Goal: Information Seeking & Learning: Get advice/opinions

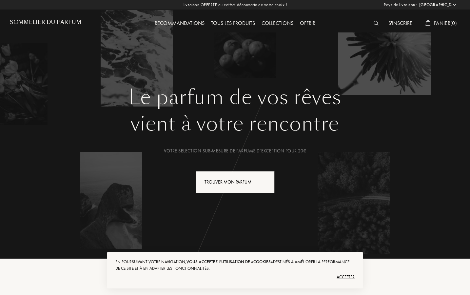
select select "FR"
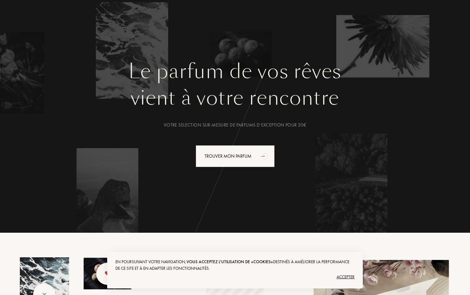
scroll to position [17, 0]
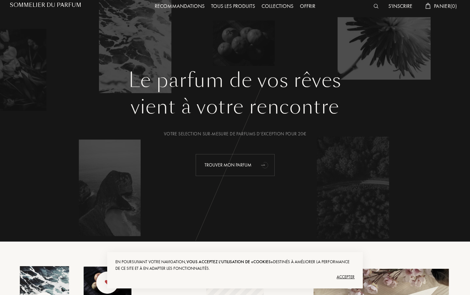
click at [226, 159] on div "Trouver mon parfum" at bounding box center [235, 165] width 79 height 22
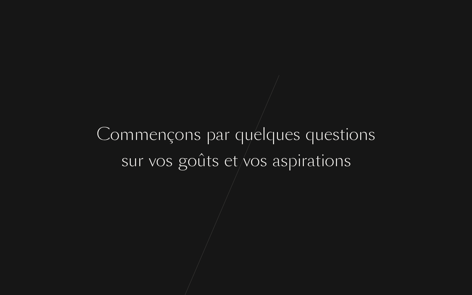
click at [225, 194] on div "C o m m e n ç o n s p a r q u e l q u e s q u e s t i o n s s u r v o s g o û t…" at bounding box center [236, 147] width 472 height 295
click at [231, 121] on div "C o m m e n ç o n s p a r q u e l q u e s q u e s t i o n s s u r v o s g o û t…" at bounding box center [236, 147] width 472 height 295
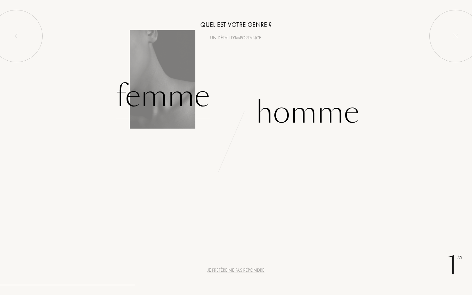
click at [167, 100] on div "Femme" at bounding box center [163, 96] width 94 height 44
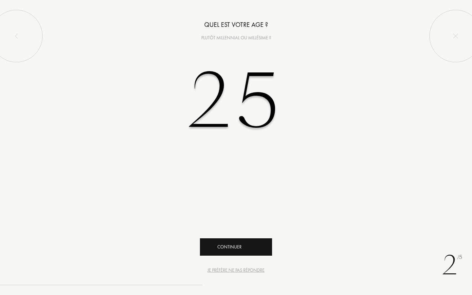
type input "25"
click at [222, 250] on div "Continuer" at bounding box center [236, 246] width 72 height 17
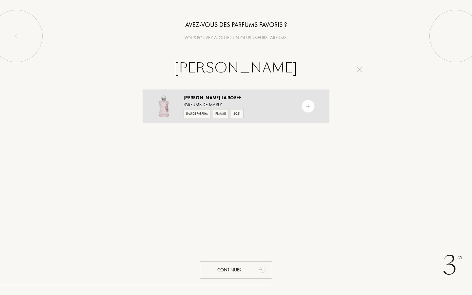
type input "délina la ros"
click at [308, 108] on img at bounding box center [308, 106] width 6 height 6
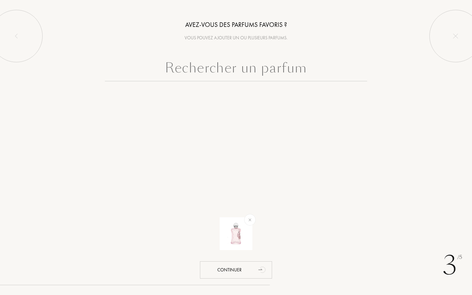
click at [256, 76] on input "text" at bounding box center [236, 70] width 262 height 24
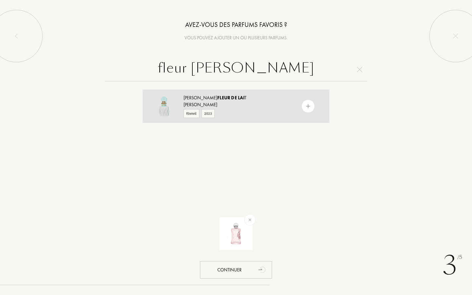
type input "fleur de lai"
click at [308, 106] on img at bounding box center [308, 106] width 6 height 6
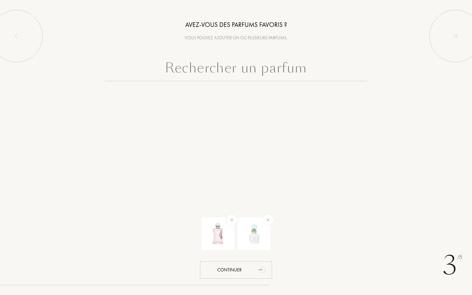
click at [232, 65] on input "text" at bounding box center [236, 70] width 262 height 24
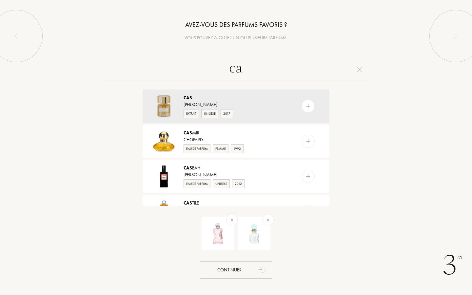
type input "c"
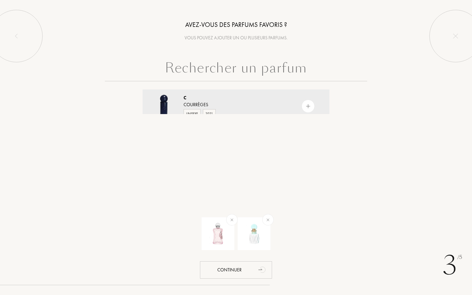
type input "s"
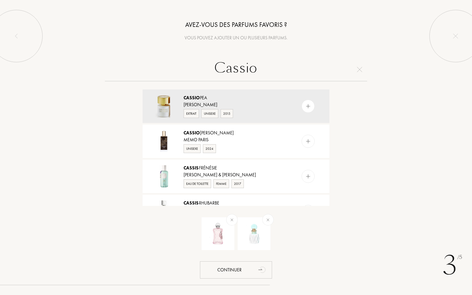
type input "Cassio"
drag, startPoint x: 240, startPoint y: 81, endPoint x: 309, endPoint y: 106, distance: 73.9
click at [309, 106] on img at bounding box center [308, 106] width 6 height 6
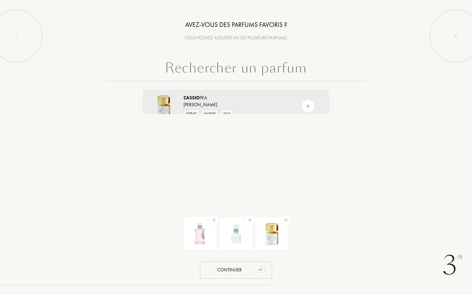
click at [226, 149] on div "3 /5 Avez-vous des parfums favoris ? Vous pouvez ajouter un ou plusieurs parfum…" at bounding box center [236, 147] width 472 height 295
click at [244, 273] on div "Continuer" at bounding box center [236, 269] width 72 height 17
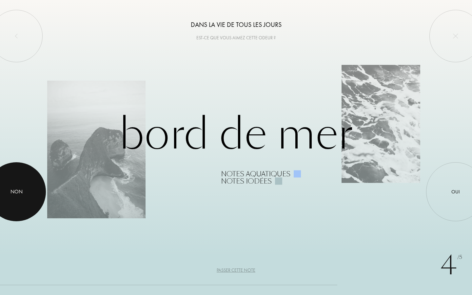
click at [33, 173] on div at bounding box center [16, 191] width 59 height 59
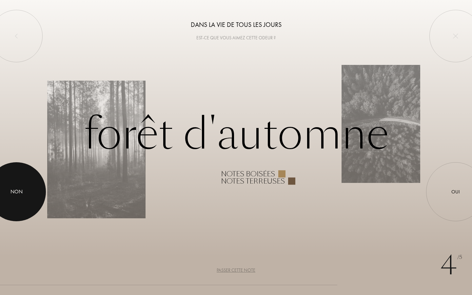
click at [21, 181] on div at bounding box center [16, 191] width 59 height 59
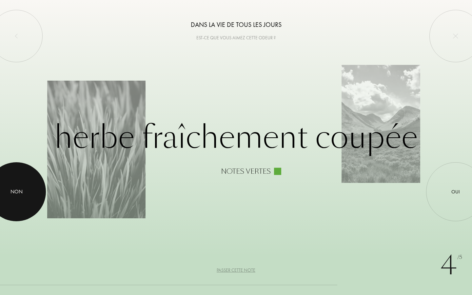
click at [21, 181] on div at bounding box center [16, 191] width 59 height 59
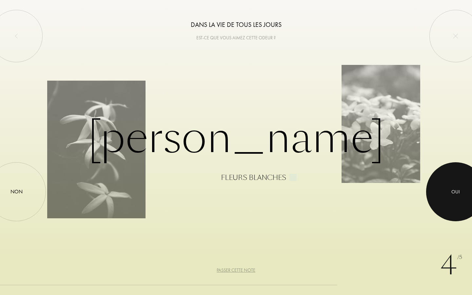
click at [452, 183] on div at bounding box center [455, 191] width 59 height 59
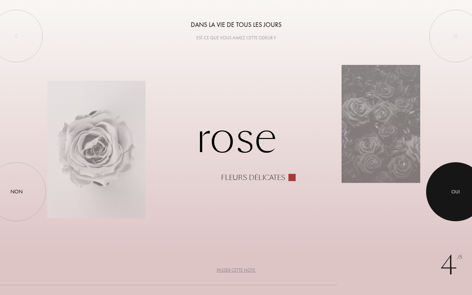
click at [452, 183] on div at bounding box center [455, 191] width 59 height 59
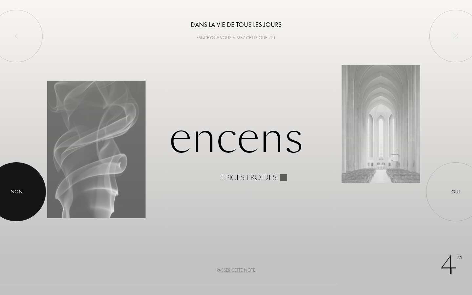
click at [0, 188] on div at bounding box center [16, 191] width 59 height 59
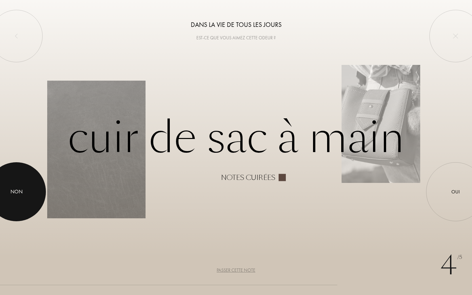
click at [28, 192] on div "Non" at bounding box center [16, 191] width 59 height 59
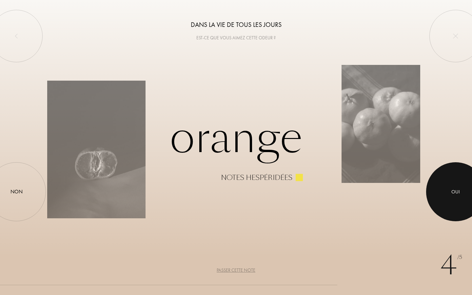
click at [452, 187] on div at bounding box center [455, 191] width 59 height 59
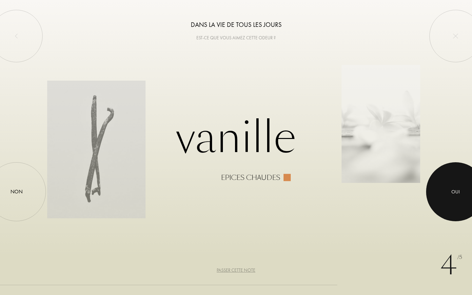
click at [448, 184] on div at bounding box center [455, 191] width 59 height 59
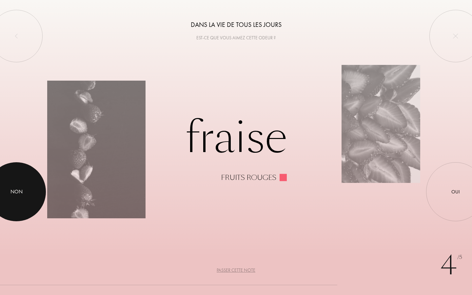
click at [16, 187] on div at bounding box center [16, 191] width 59 height 59
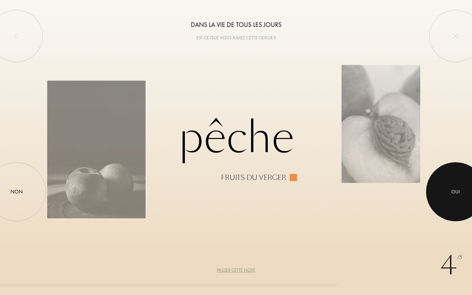
click at [454, 186] on div at bounding box center [455, 191] width 59 height 59
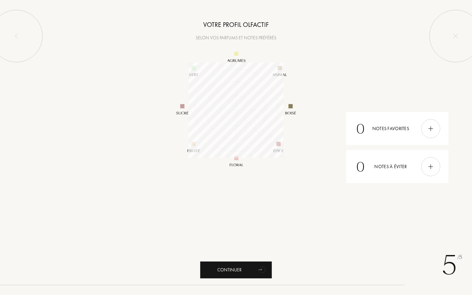
scroll to position [95, 95]
click at [222, 270] on div "Continuer" at bounding box center [236, 269] width 72 height 17
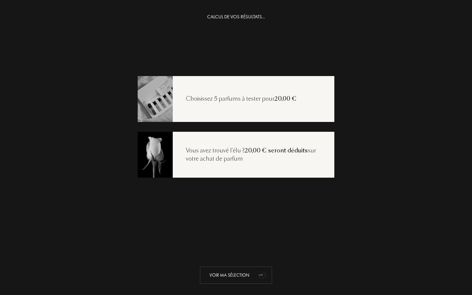
click at [232, 266] on div "Voir ma sélection" at bounding box center [236, 274] width 72 height 17
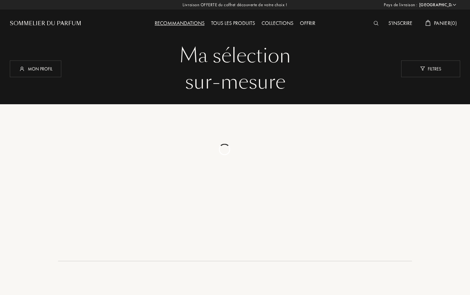
select select "FR"
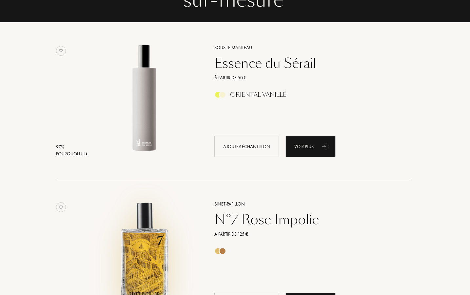
scroll to position [82, 2]
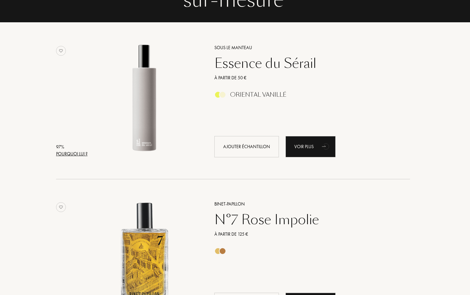
click at [256, 57] on div "Essence du Sérail" at bounding box center [304, 63] width 191 height 16
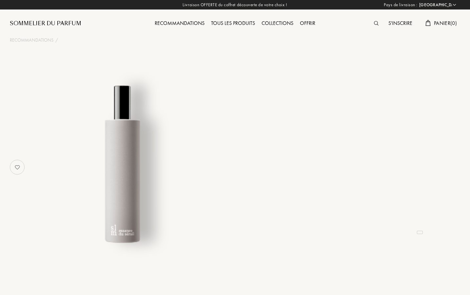
select select "FR"
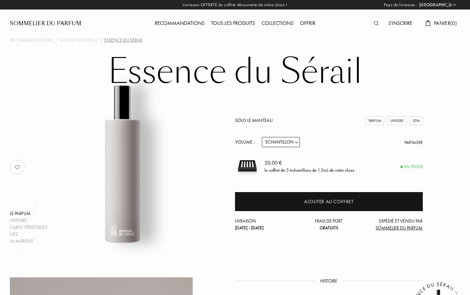
click at [173, 25] on div "Recommandations" at bounding box center [179, 23] width 56 height 9
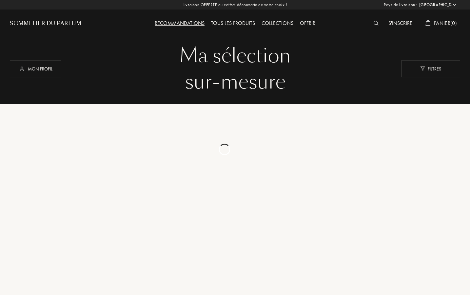
select select "FR"
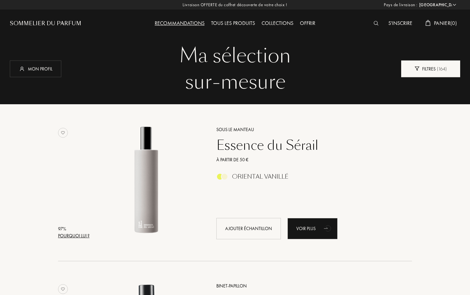
click at [426, 69] on div "Filtres ( 164 )" at bounding box center [430, 68] width 59 height 17
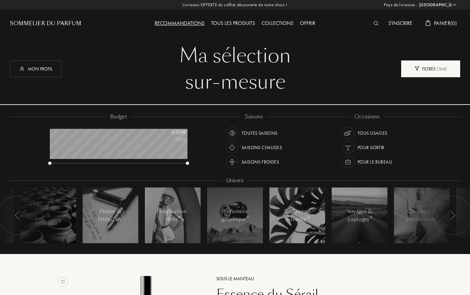
scroll to position [33, 138]
click at [240, 160] on div "Saisons froides" at bounding box center [252, 162] width 53 height 12
click at [440, 68] on span "( 46 )" at bounding box center [440, 68] width 9 height 6
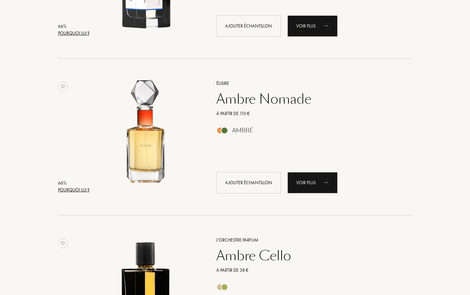
scroll to position [677, 0]
